Goal: Obtain resource: Obtain resource

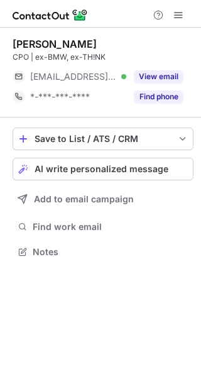
scroll to position [243, 201]
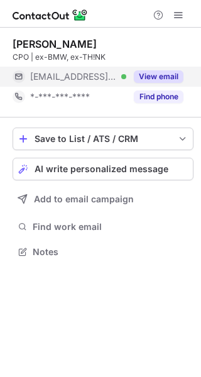
click at [153, 77] on button "View email" at bounding box center [159, 76] width 50 height 13
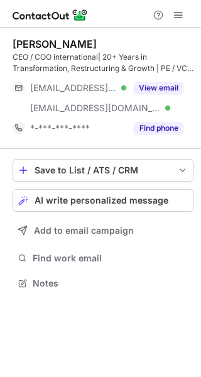
scroll to position [275, 201]
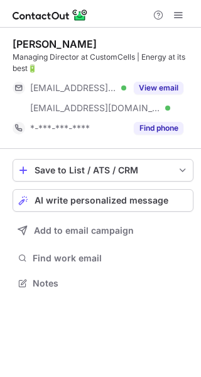
scroll to position [275, 201]
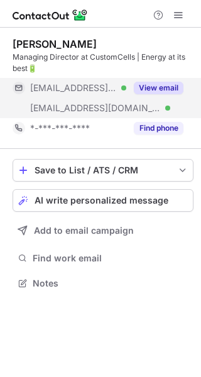
click at [164, 87] on button "View email" at bounding box center [159, 88] width 50 height 13
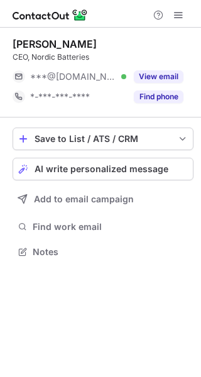
scroll to position [243, 201]
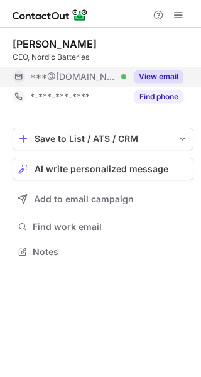
click at [158, 80] on button "View email" at bounding box center [159, 76] width 50 height 13
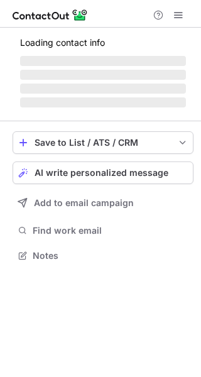
scroll to position [263, 201]
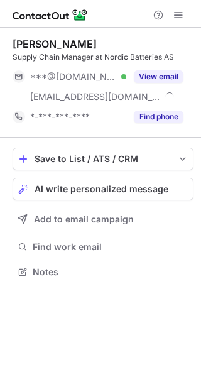
scroll to position [263, 201]
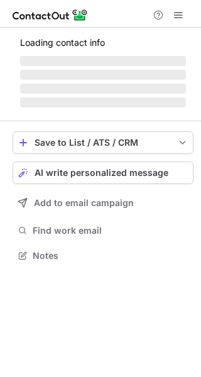
scroll to position [263, 201]
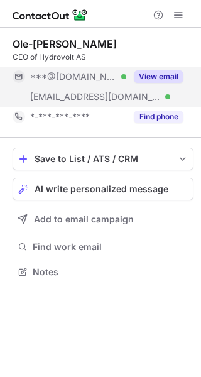
click at [170, 73] on button "View email" at bounding box center [159, 76] width 50 height 13
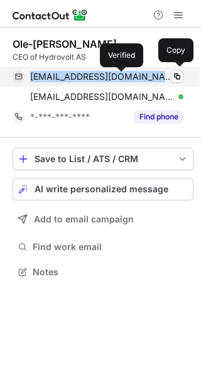
drag, startPoint x: 24, startPoint y: 72, endPoint x: 122, endPoint y: 77, distance: 98.2
click at [122, 77] on div "olechren@gmail.com Verified Copy" at bounding box center [98, 77] width 171 height 20
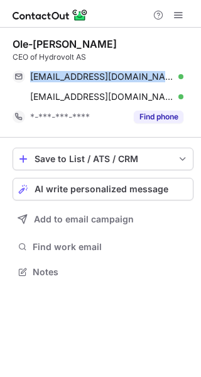
copy div "olechren@gmail.com"
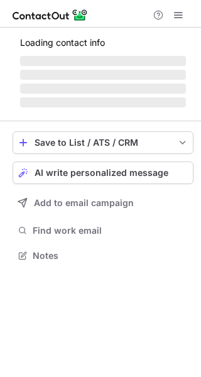
scroll to position [243, 201]
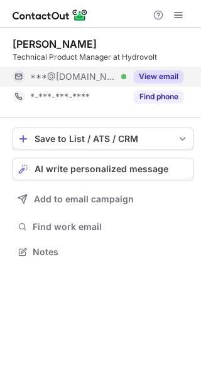
click at [155, 73] on button "View email" at bounding box center [159, 76] width 50 height 13
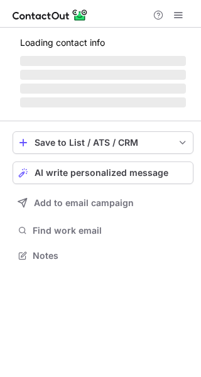
scroll to position [243, 201]
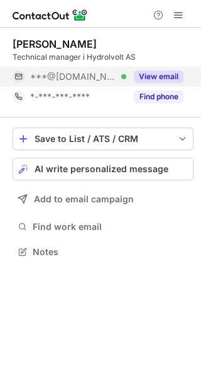
click at [153, 72] on button "View email" at bounding box center [159, 76] width 50 height 13
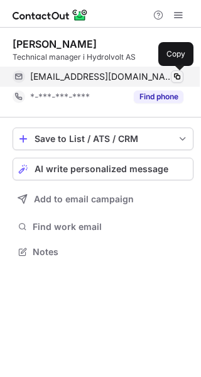
click at [172, 80] on button at bounding box center [177, 76] width 13 height 13
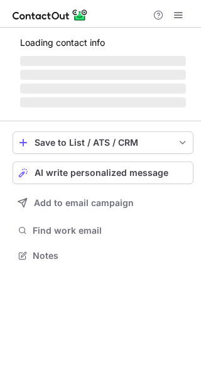
scroll to position [243, 201]
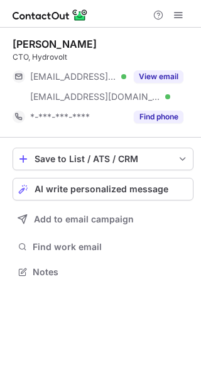
scroll to position [263, 201]
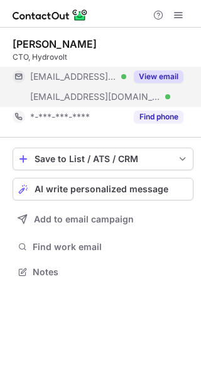
click at [148, 75] on button "View email" at bounding box center [159, 76] width 50 height 13
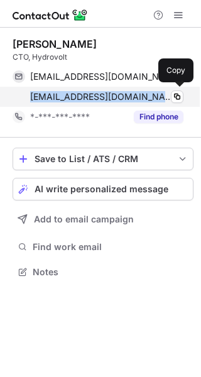
drag, startPoint x: 57, startPoint y: 97, endPoint x: 152, endPoint y: 97, distance: 94.9
click at [152, 97] on span "[EMAIL_ADDRESS][DOMAIN_NAME]" at bounding box center [102, 96] width 144 height 11
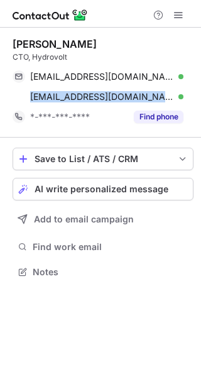
copy span "[EMAIL_ADDRESS][DOMAIN_NAME]"
